Goal: Transaction & Acquisition: Purchase product/service

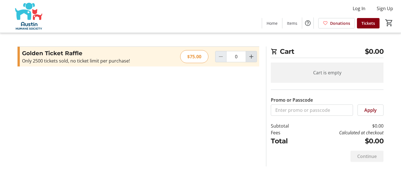
click at [251, 55] on mat-icon "Increment by one" at bounding box center [251, 56] width 7 height 7
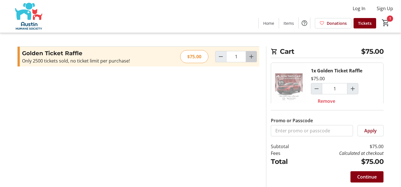
click at [251, 55] on mat-icon "Increment by one" at bounding box center [251, 56] width 7 height 7
type input "2"
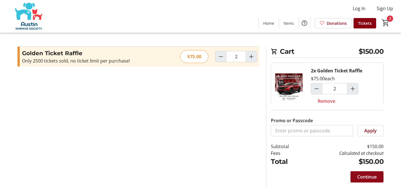
click at [366, 176] on span "Continue" at bounding box center [366, 177] width 19 height 7
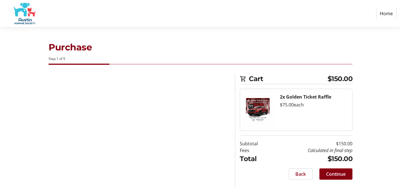
select select "US"
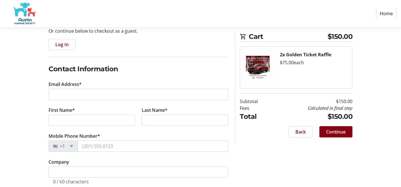
scroll to position [62, 0]
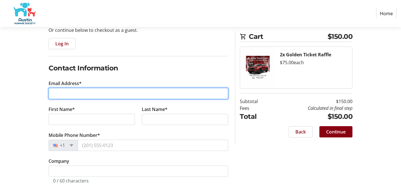
click at [83, 96] on input "Email Address*" at bounding box center [139, 93] width 180 height 11
type input "[EMAIL_ADDRESS][DOMAIN_NAME]"
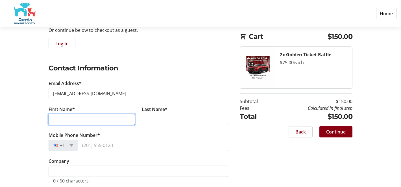
click at [75, 120] on input "First Name*" at bounding box center [92, 119] width 86 height 11
type input "LaiLoni"
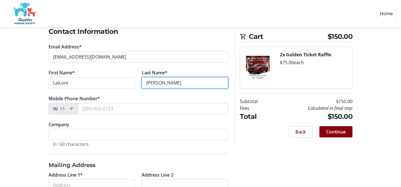
scroll to position [133, 0]
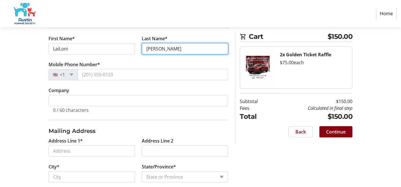
type input "[PERSON_NAME]"
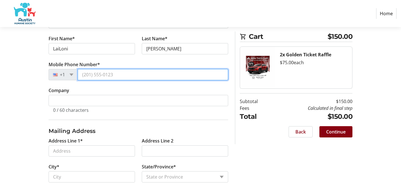
click at [89, 72] on input "Mobile Phone Number*" at bounding box center [153, 74] width 150 height 11
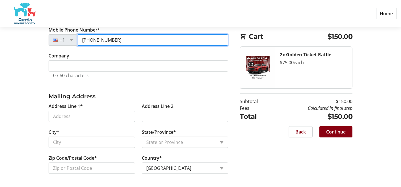
scroll to position [168, 0]
type input "[PHONE_NUMBER]"
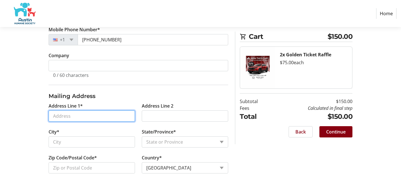
click at [76, 114] on input "Address Line 1*" at bounding box center [92, 116] width 86 height 11
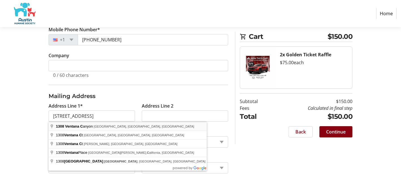
type input "1308 [GEOGRAPHIC_DATA]"
type input "Leander"
select select "[GEOGRAPHIC_DATA]"
type input "78641"
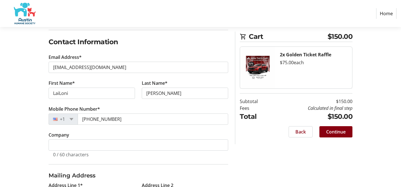
scroll to position [88, 0]
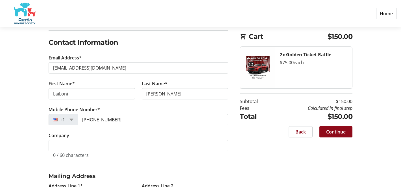
click at [337, 131] on span "Continue" at bounding box center [335, 132] width 19 height 7
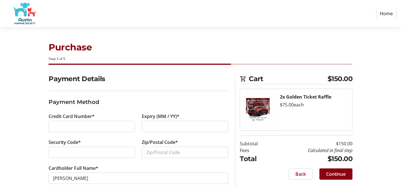
click at [91, 157] on div at bounding box center [92, 152] width 86 height 11
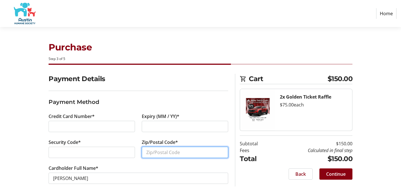
click at [146, 153] on input "Zip/Postal Code*" at bounding box center [185, 152] width 86 height 11
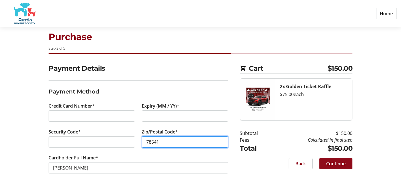
type input "78641"
click at [333, 164] on span "Continue" at bounding box center [335, 164] width 19 height 7
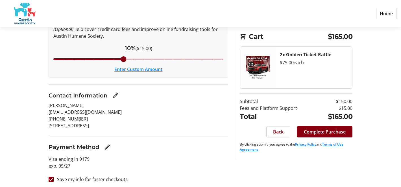
scroll to position [79, 0]
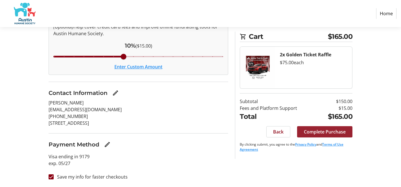
click at [329, 131] on span "Complete Purchase" at bounding box center [325, 132] width 42 height 7
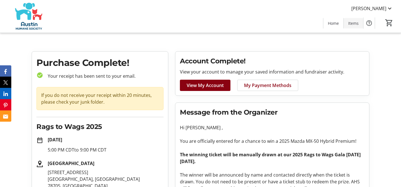
click at [354, 22] on span "Items" at bounding box center [353, 23] width 10 height 6
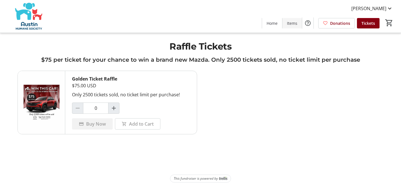
click at [295, 22] on span "Items" at bounding box center [292, 23] width 10 height 6
click at [390, 8] on mat-icon at bounding box center [389, 8] width 7 height 7
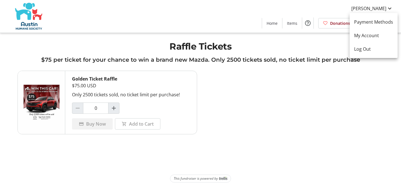
click at [245, 90] on div at bounding box center [200, 93] width 401 height 187
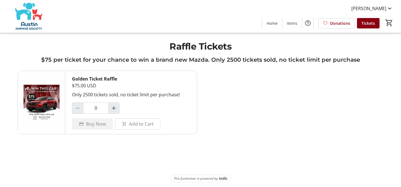
click at [28, 17] on img at bounding box center [28, 16] width 50 height 28
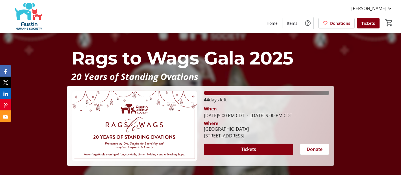
scroll to position [10, 0]
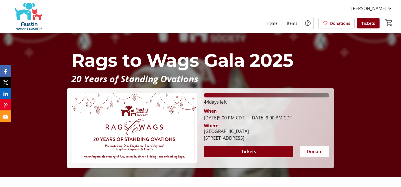
click at [194, 115] on img at bounding box center [134, 128] width 125 height 71
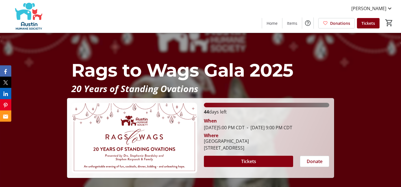
click at [208, 96] on div "Rags to Wags Gala 2025 20 Years of Standing Ovations Rags to Wags Gala 2025 20 …" at bounding box center [200, 118] width 267 height 122
click at [308, 24] on mat-icon "Help" at bounding box center [307, 23] width 7 height 7
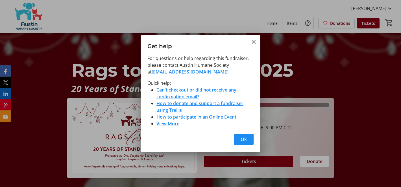
click at [292, 25] on div at bounding box center [200, 93] width 401 height 187
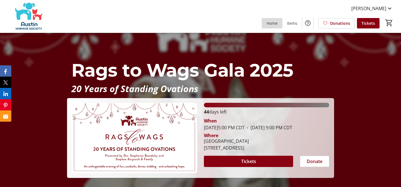
click at [273, 22] on span "Home" at bounding box center [271, 23] width 11 height 6
click at [25, 18] on img at bounding box center [28, 16] width 50 height 28
click at [25, 27] on img at bounding box center [28, 16] width 50 height 28
click at [334, 24] on span "Donations" at bounding box center [340, 23] width 20 height 6
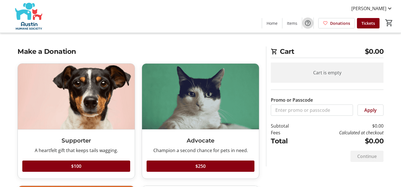
click at [309, 22] on mat-icon "Help" at bounding box center [307, 23] width 7 height 7
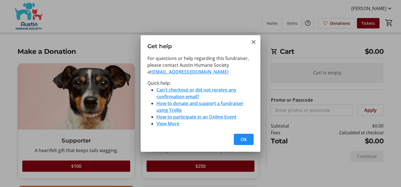
click at [201, 117] on link "How to participate in an Online Event" at bounding box center [196, 117] width 80 height 6
